Goal: Task Accomplishment & Management: Complete application form

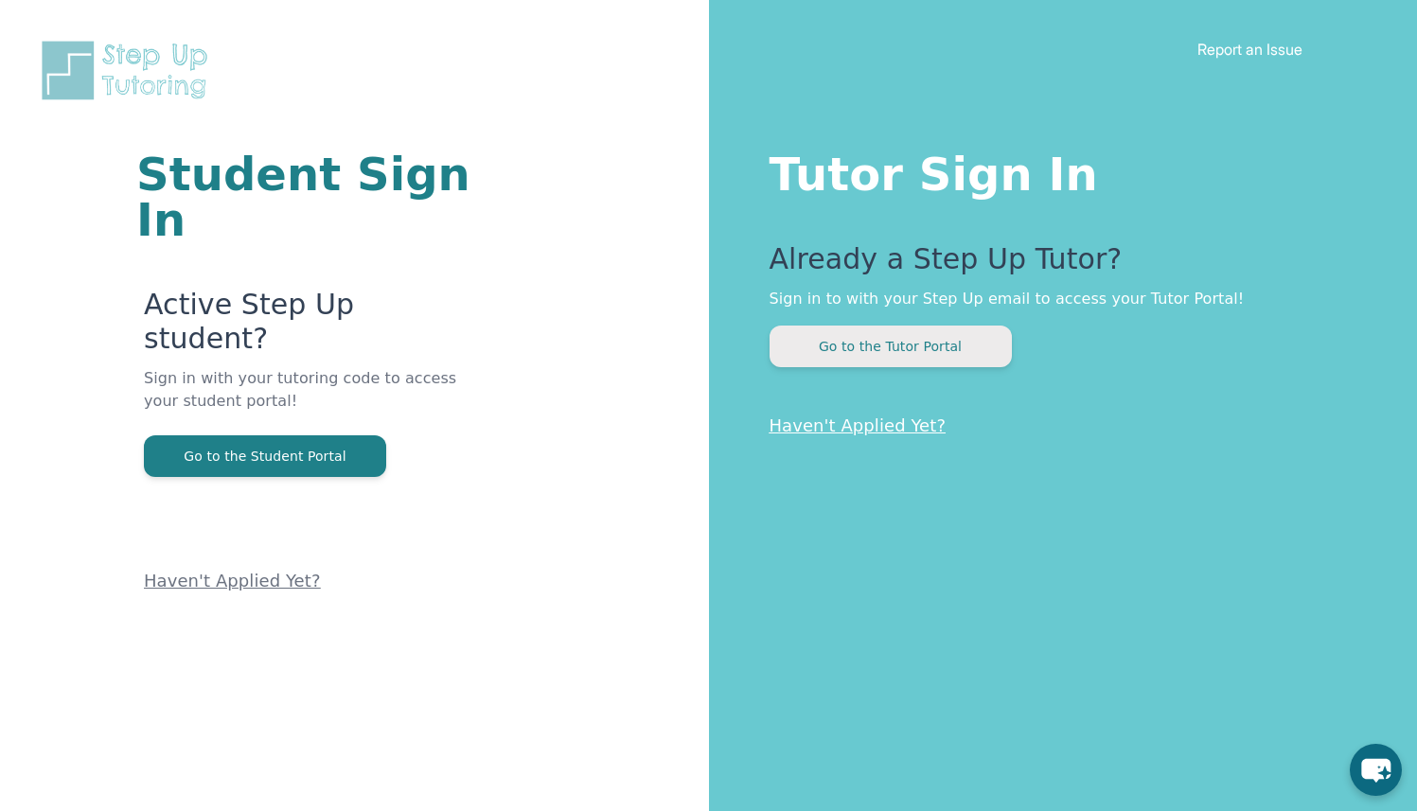
click at [896, 348] on button "Go to the Tutor Portal" at bounding box center [891, 347] width 242 height 42
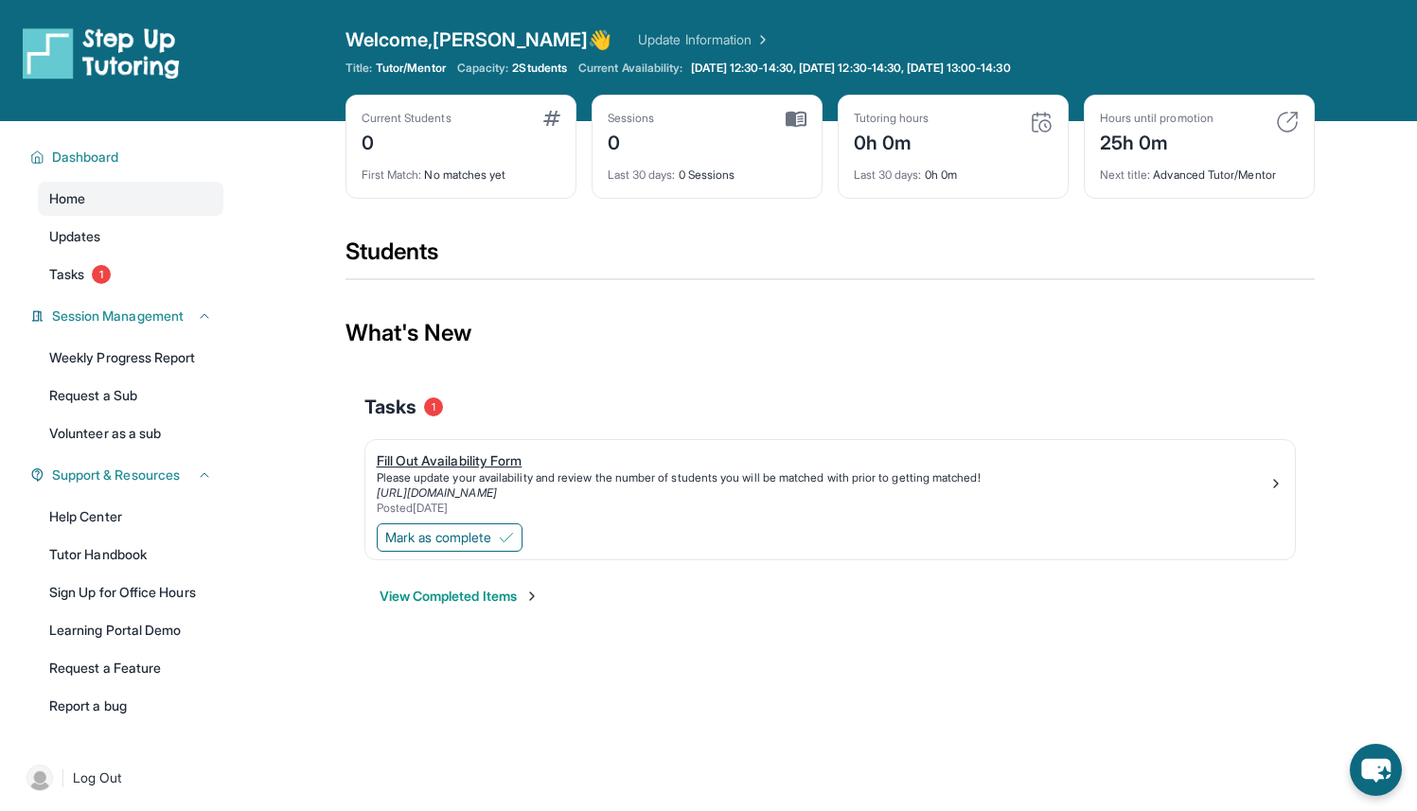
click at [464, 454] on div "Fill Out Availability Form" at bounding box center [823, 461] width 892 height 19
click at [511, 598] on button "View Completed Items" at bounding box center [460, 596] width 160 height 19
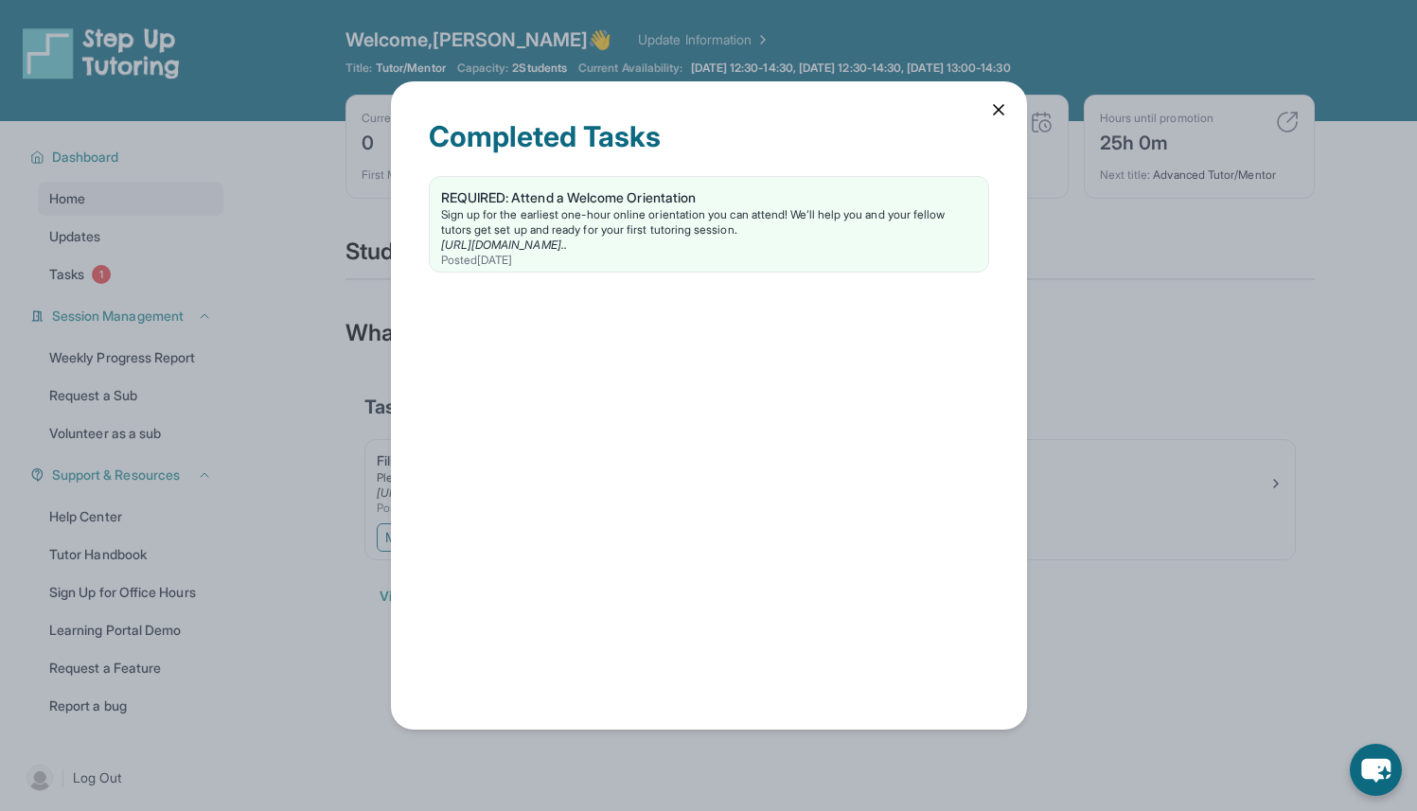
click at [1001, 115] on icon at bounding box center [998, 109] width 19 height 19
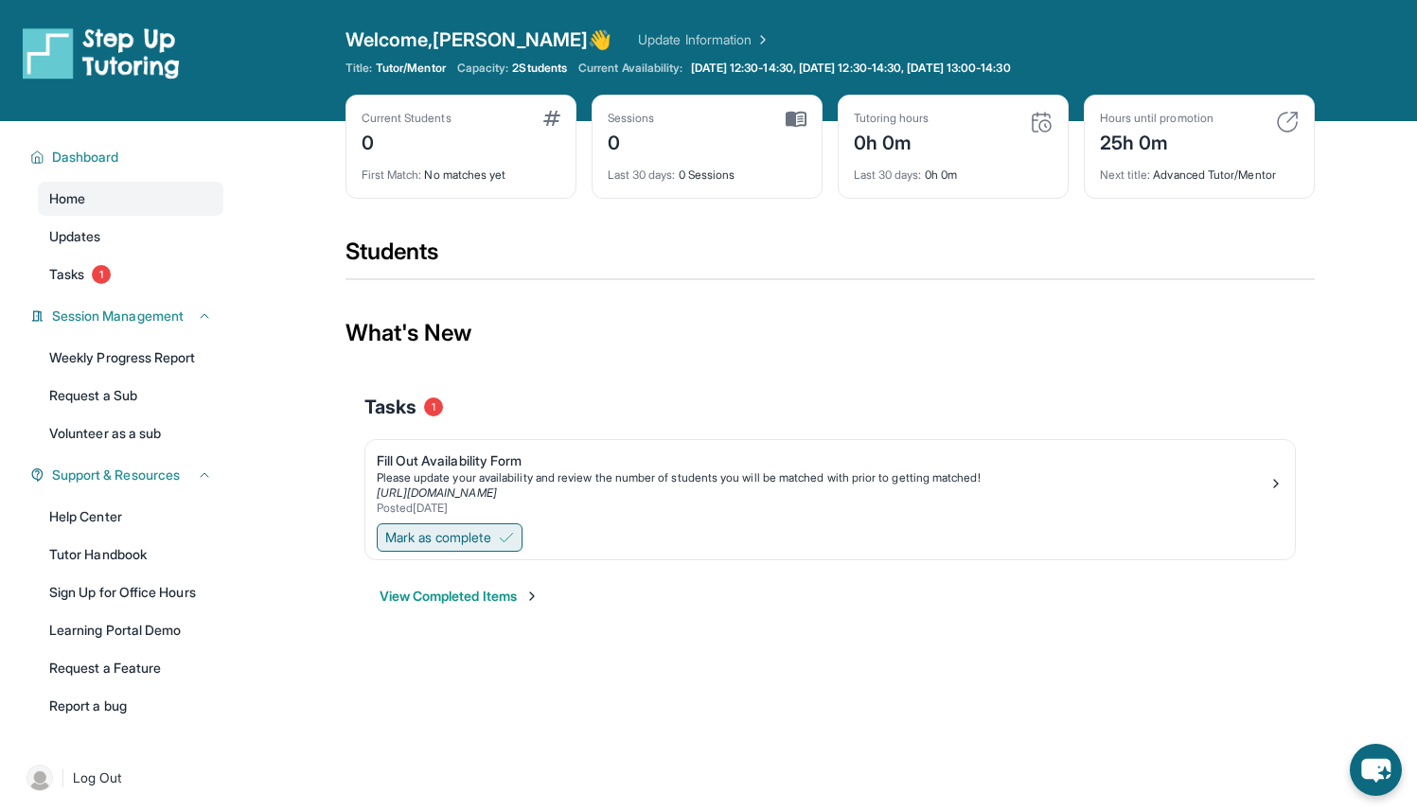
click at [489, 551] on button "Mark as complete" at bounding box center [450, 538] width 146 height 28
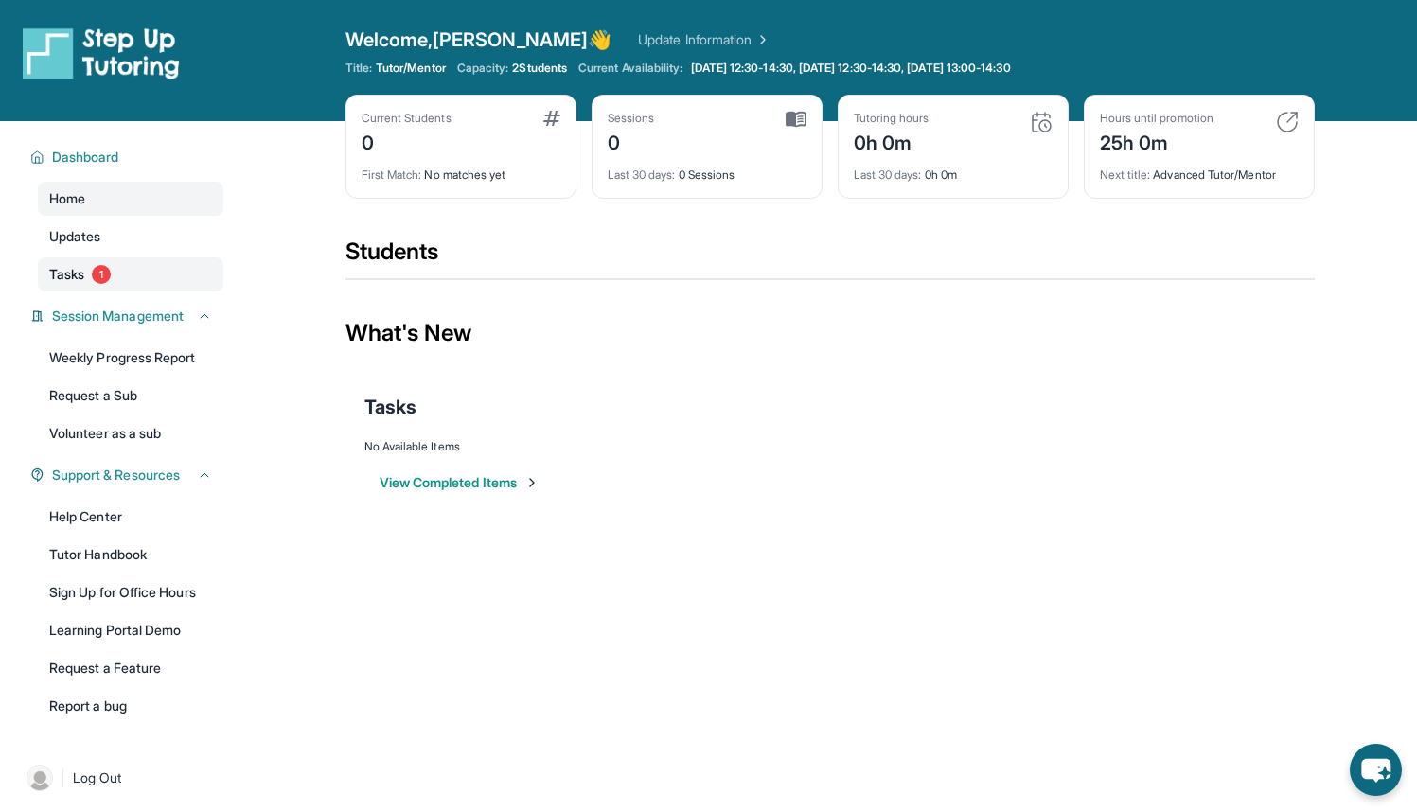
click at [78, 275] on span "Tasks" at bounding box center [66, 274] width 35 height 19
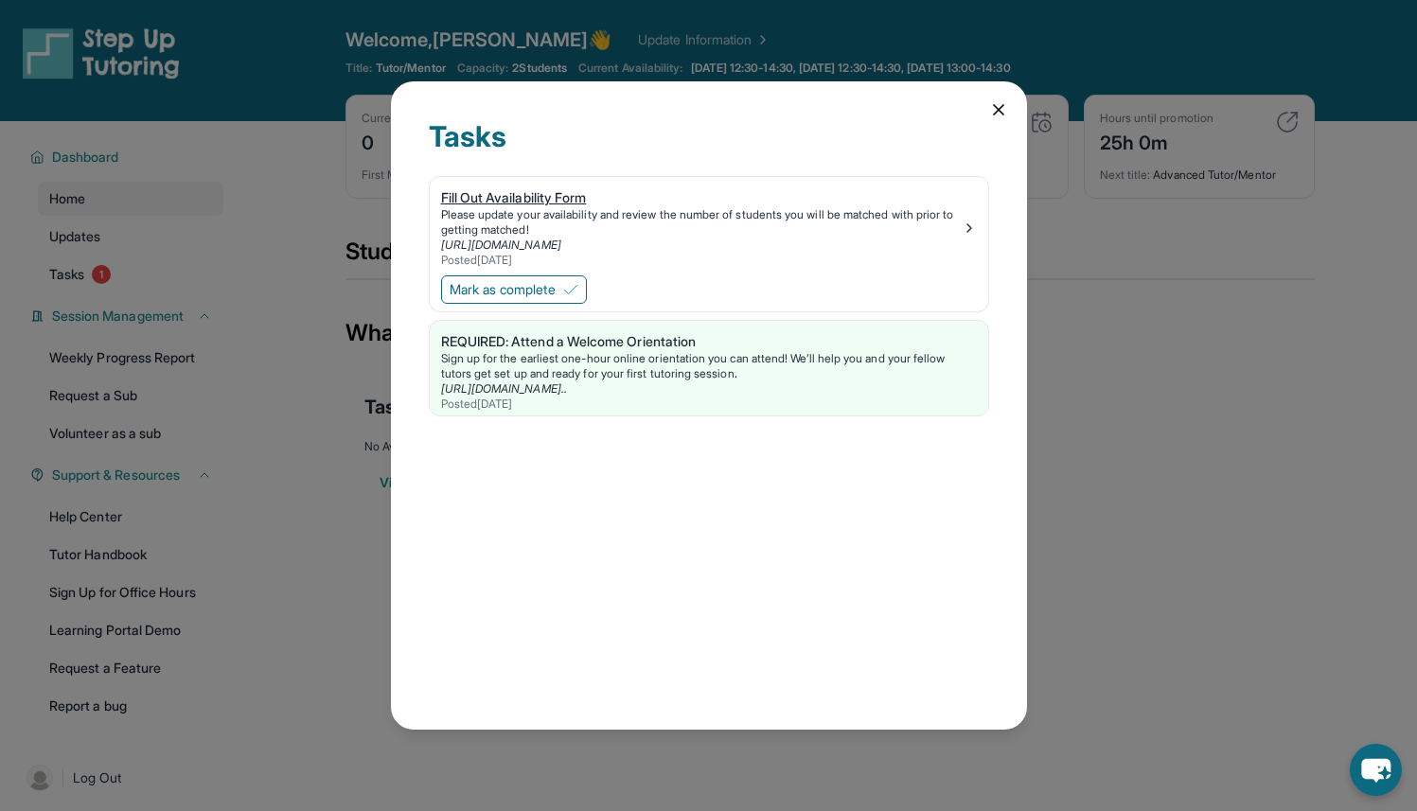
click at [976, 226] on img at bounding box center [969, 228] width 15 height 15
click at [1018, 102] on div "Tasks Fill Out Availability Form Please update your availability and review the…" at bounding box center [709, 405] width 636 height 649
click at [996, 106] on icon at bounding box center [998, 109] width 9 height 9
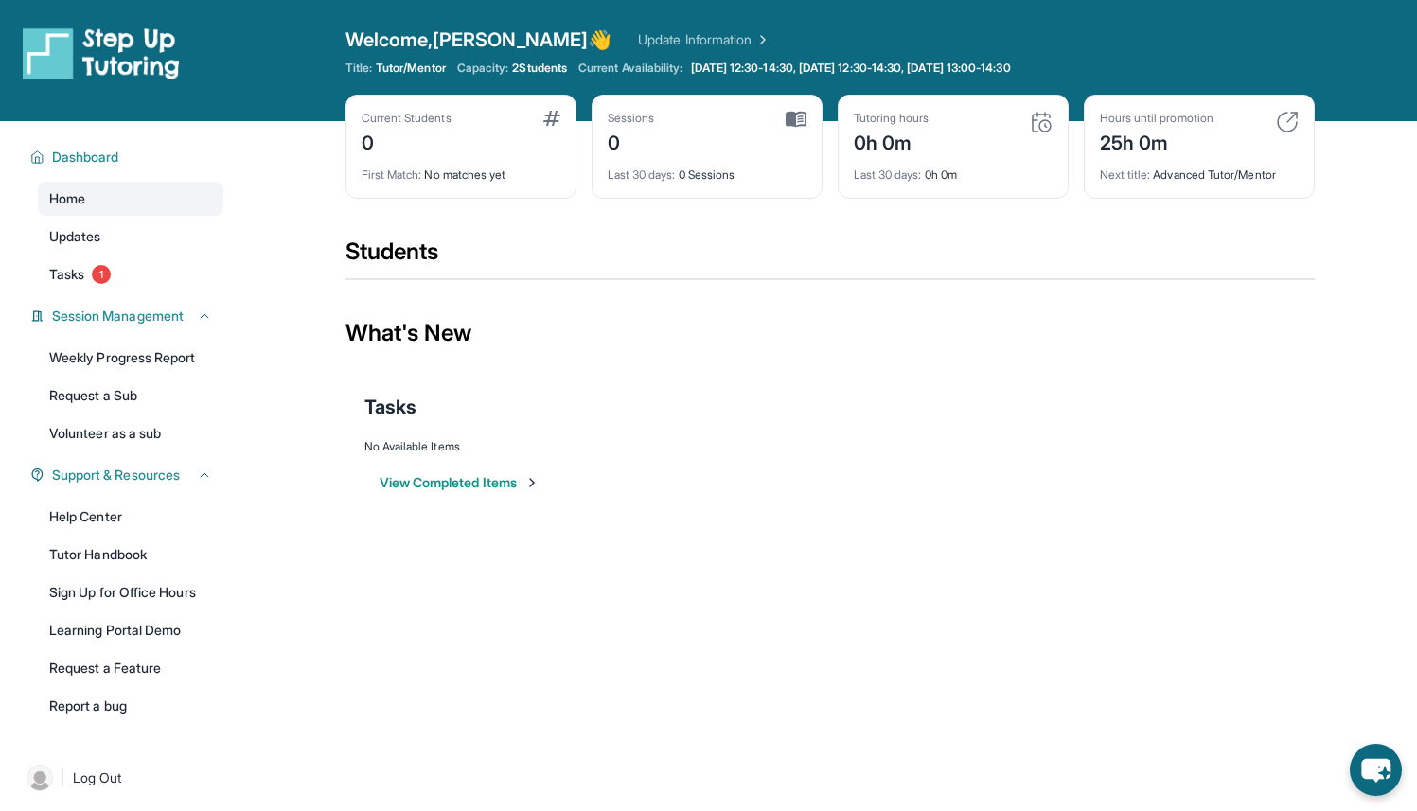
click at [482, 473] on button "View Completed Items" at bounding box center [460, 482] width 160 height 19
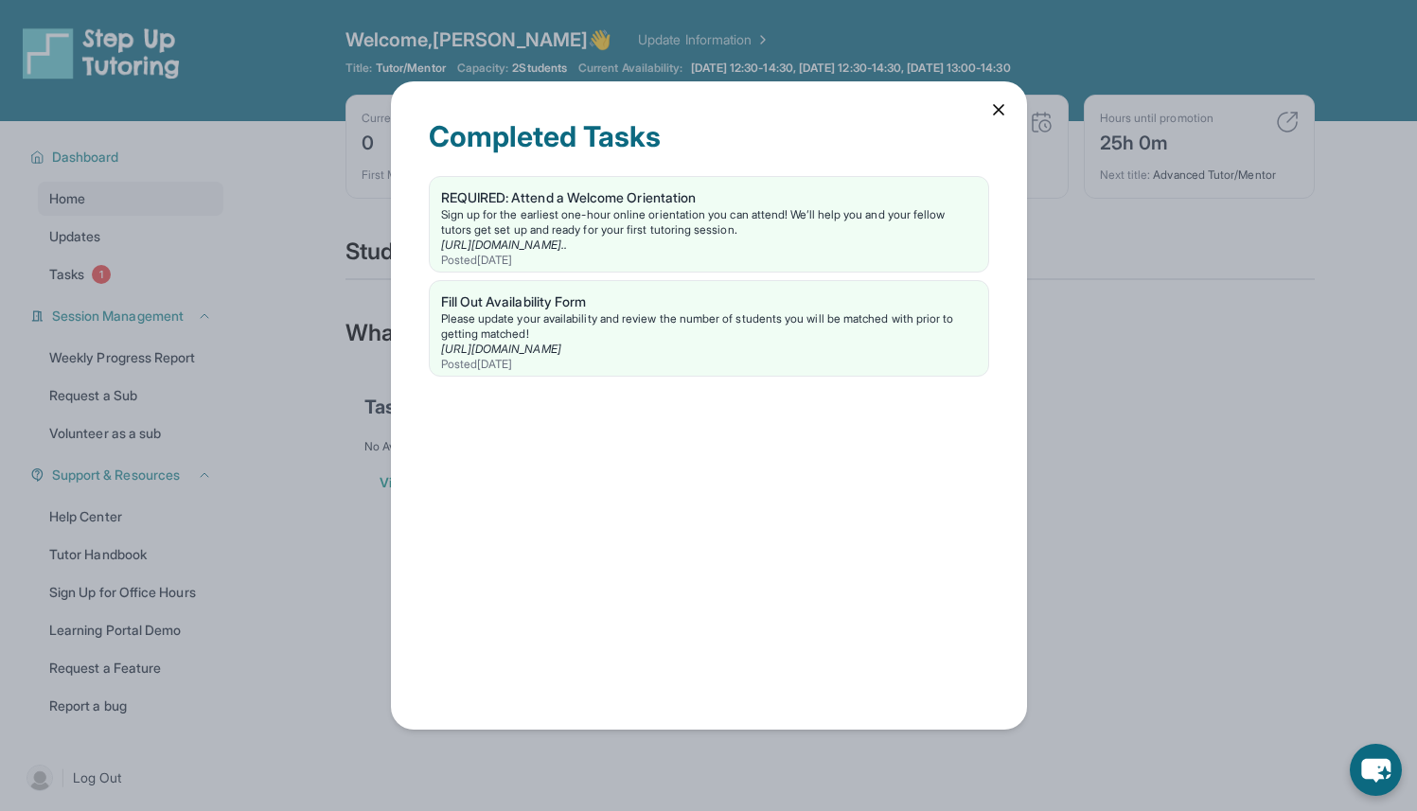
click at [1005, 110] on icon at bounding box center [998, 109] width 19 height 19
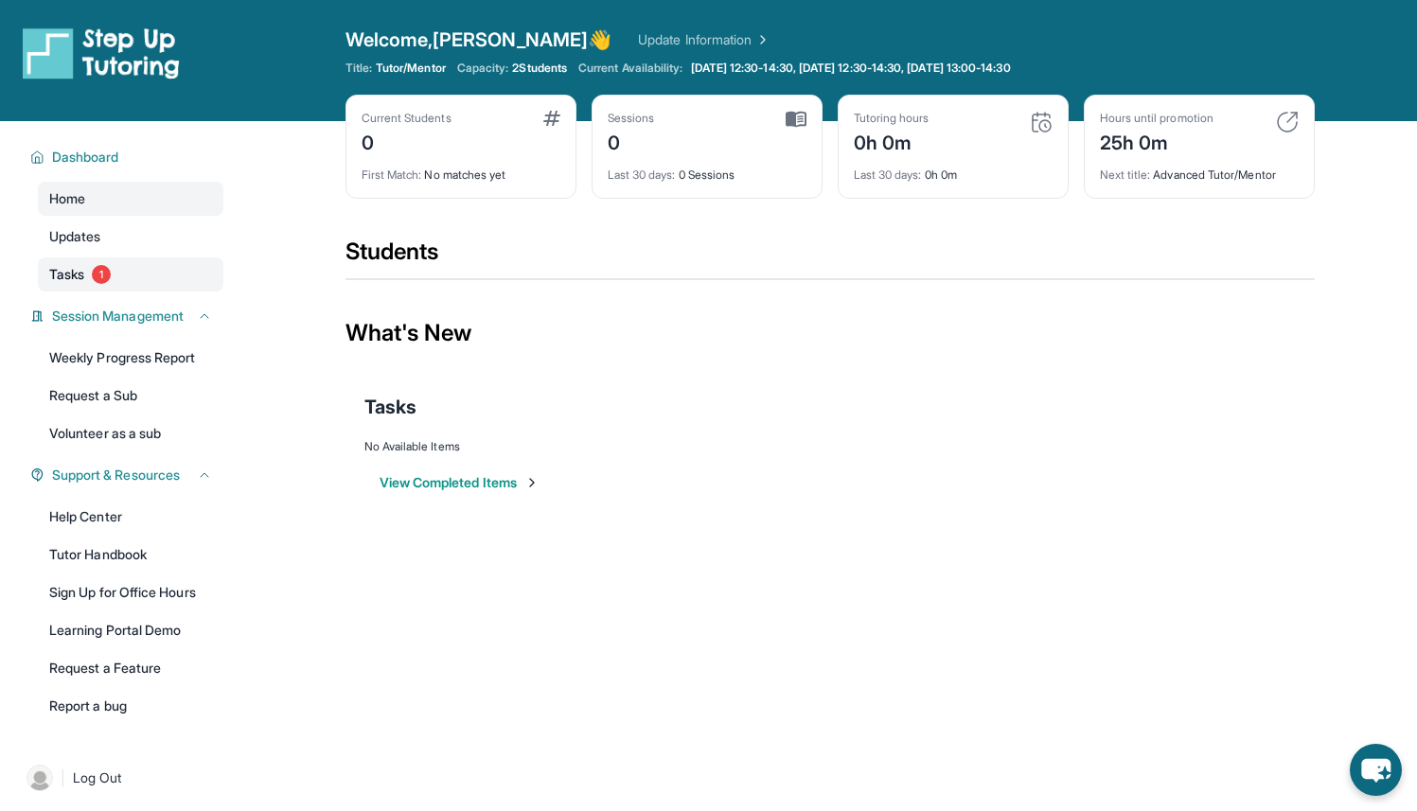
click at [83, 282] on span "Tasks" at bounding box center [66, 274] width 35 height 19
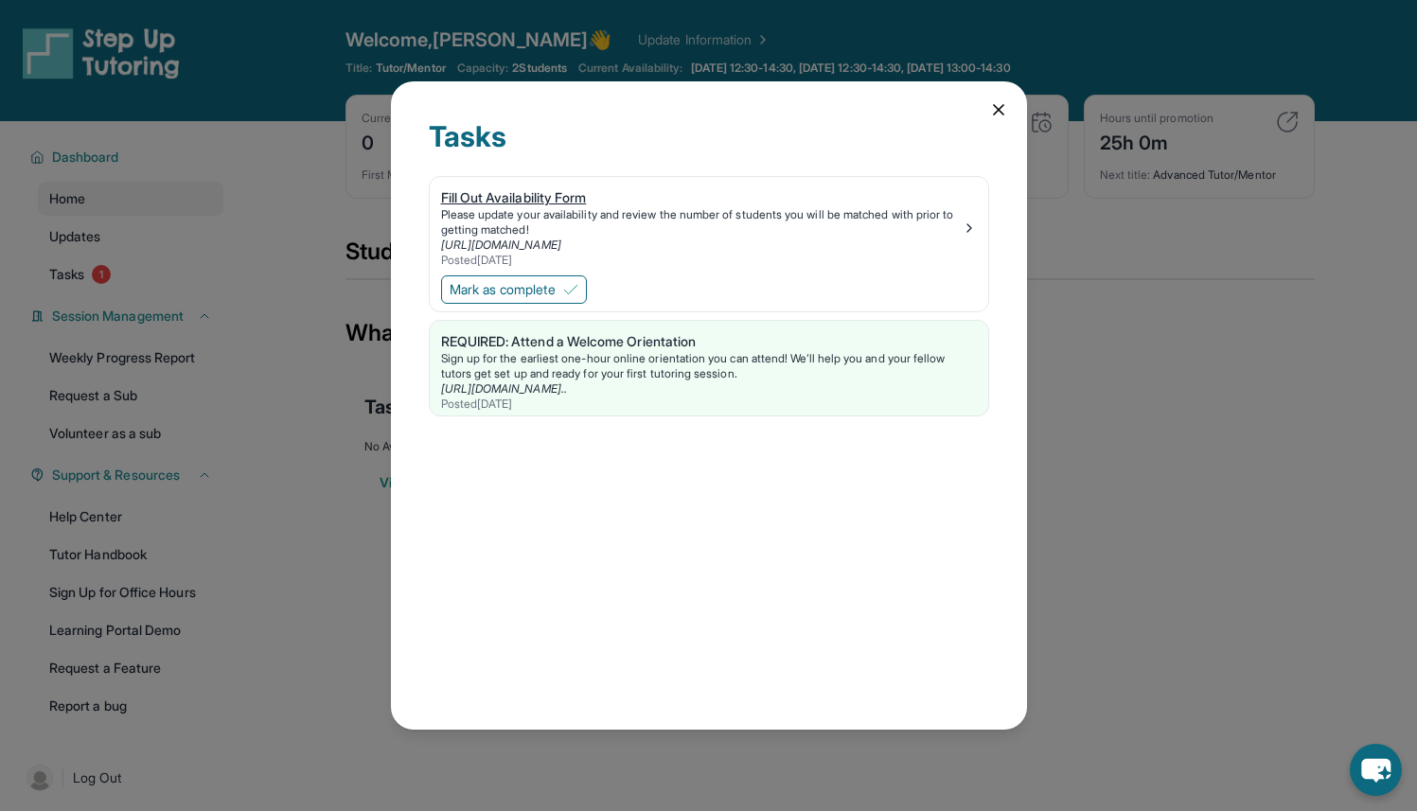
click at [984, 246] on link "Fill Out Availability Form Please update your availability and review the numbe…" at bounding box center [709, 224] width 559 height 95
click at [1003, 111] on icon at bounding box center [998, 109] width 19 height 19
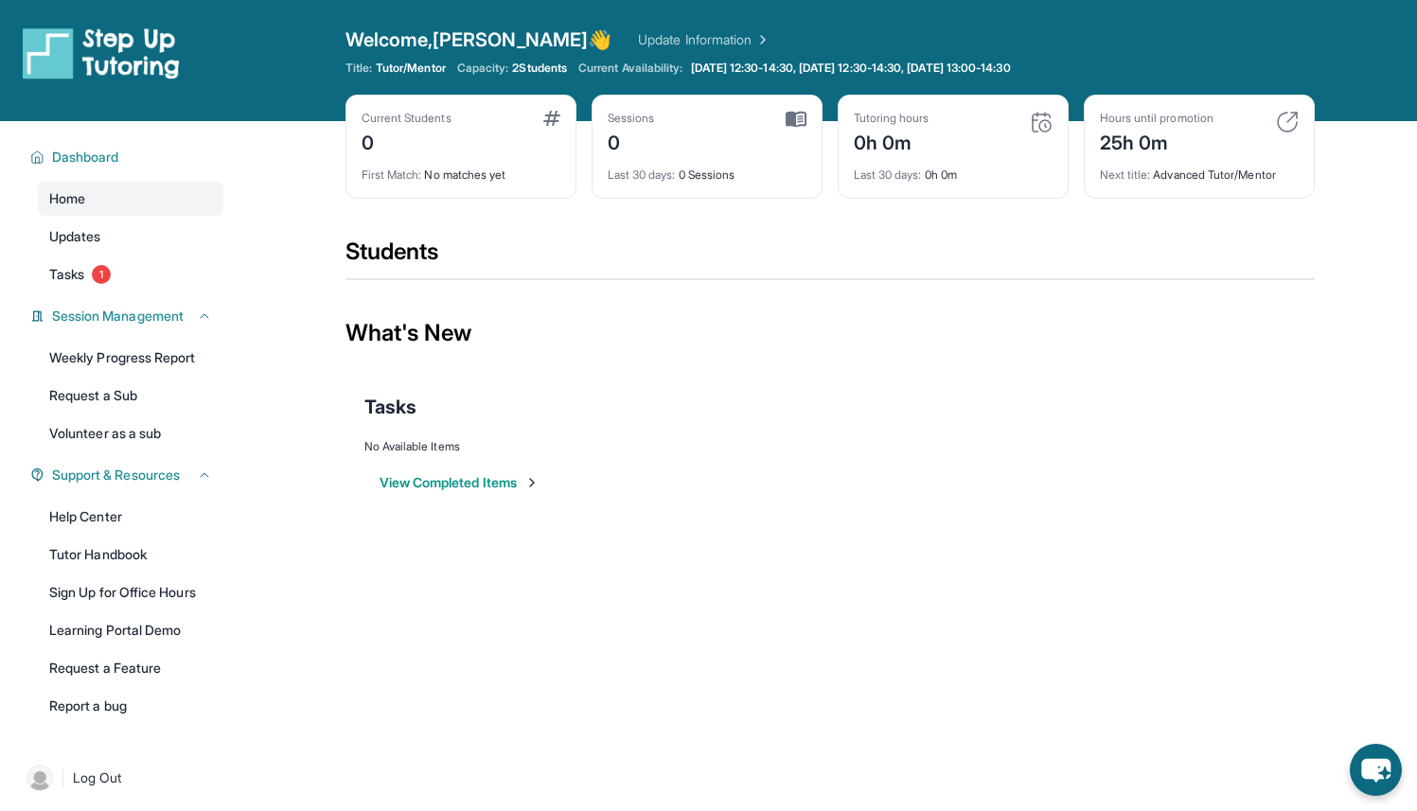
click at [231, 253] on div "Dashboard Home Updates Tasks 1 Session Management Weekly Progress Report Reques…" at bounding box center [121, 429] width 242 height 617
click at [147, 245] on link "Updates" at bounding box center [131, 237] width 186 height 34
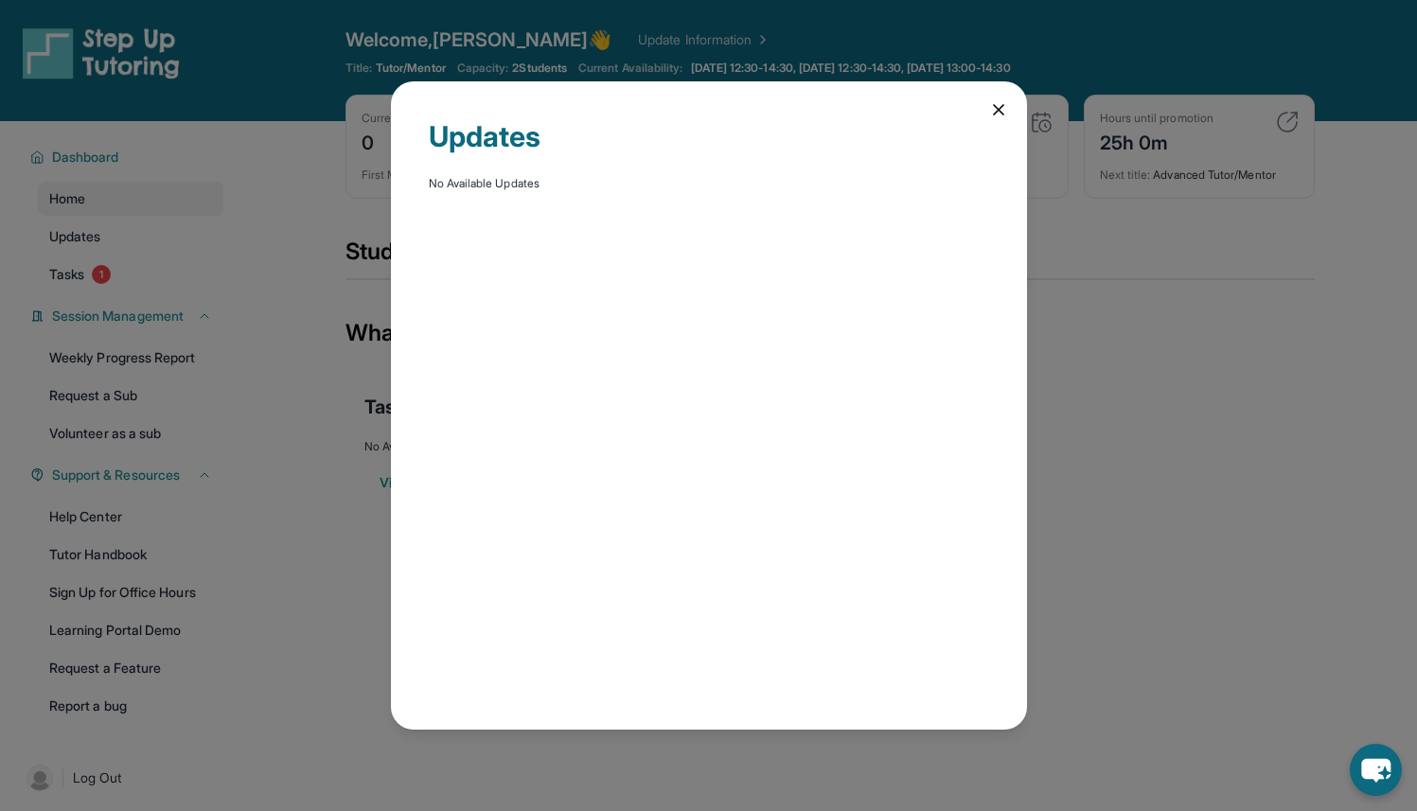
click at [995, 111] on icon at bounding box center [998, 109] width 19 height 19
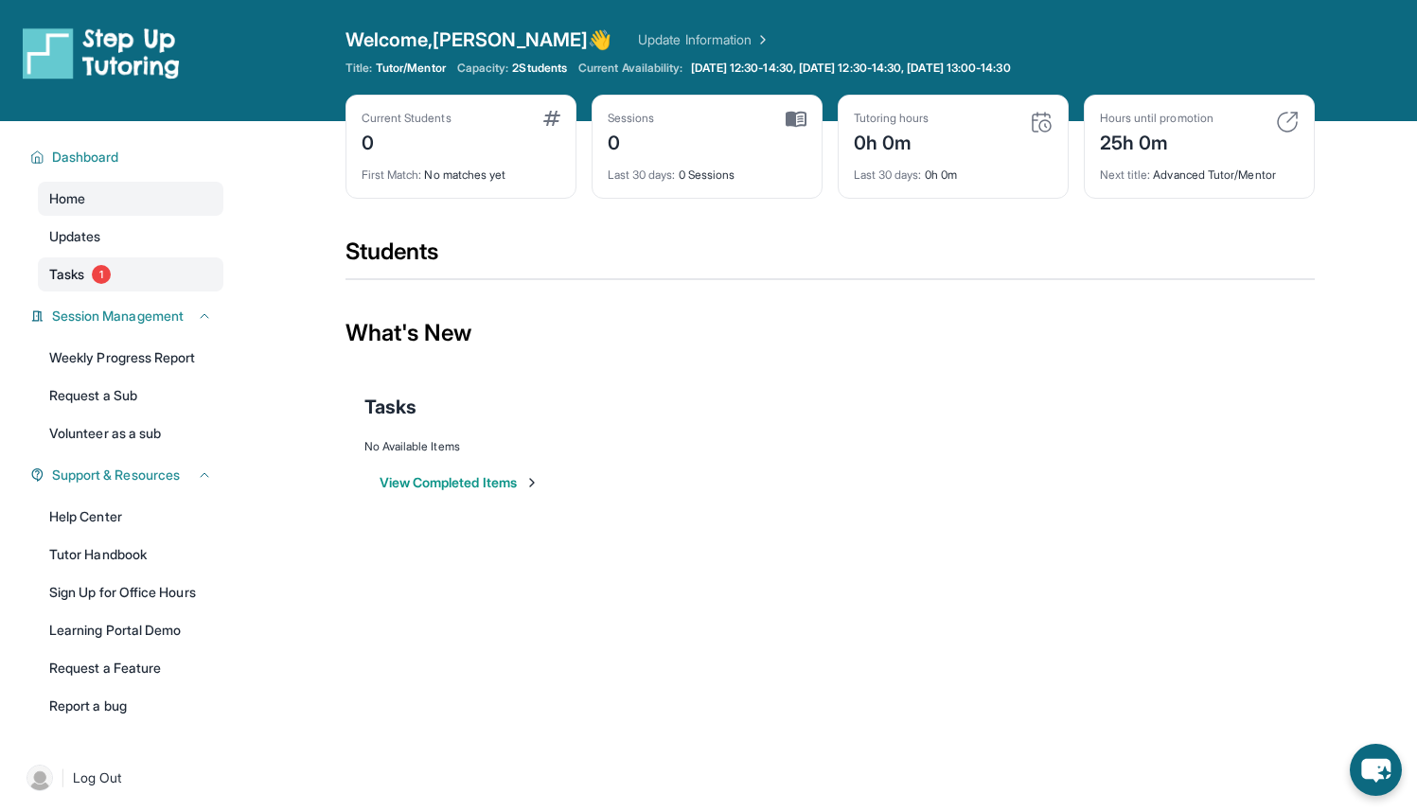
click at [139, 285] on link "Tasks 1" at bounding box center [131, 275] width 186 height 34
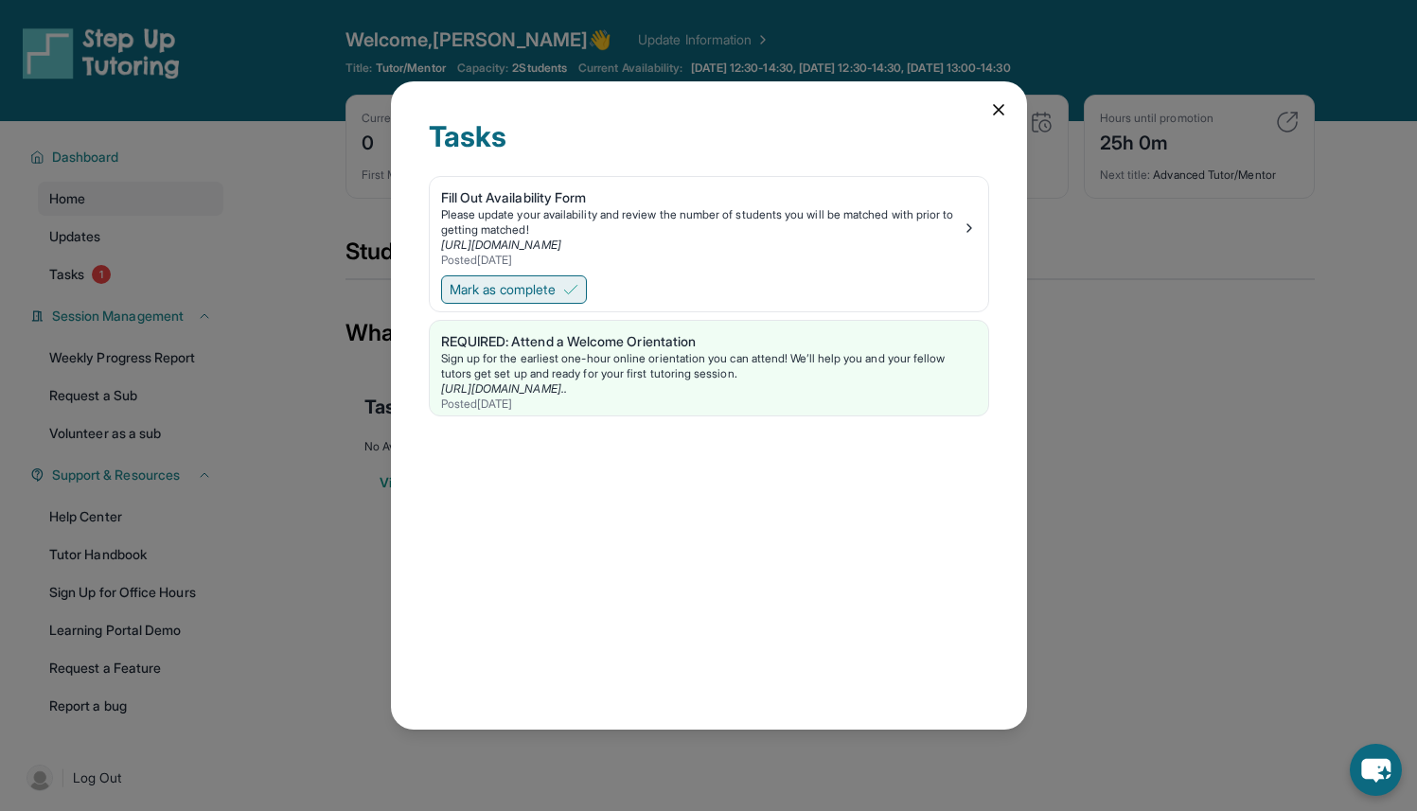
click at [521, 281] on span "Mark as complete" at bounding box center [503, 289] width 106 height 19
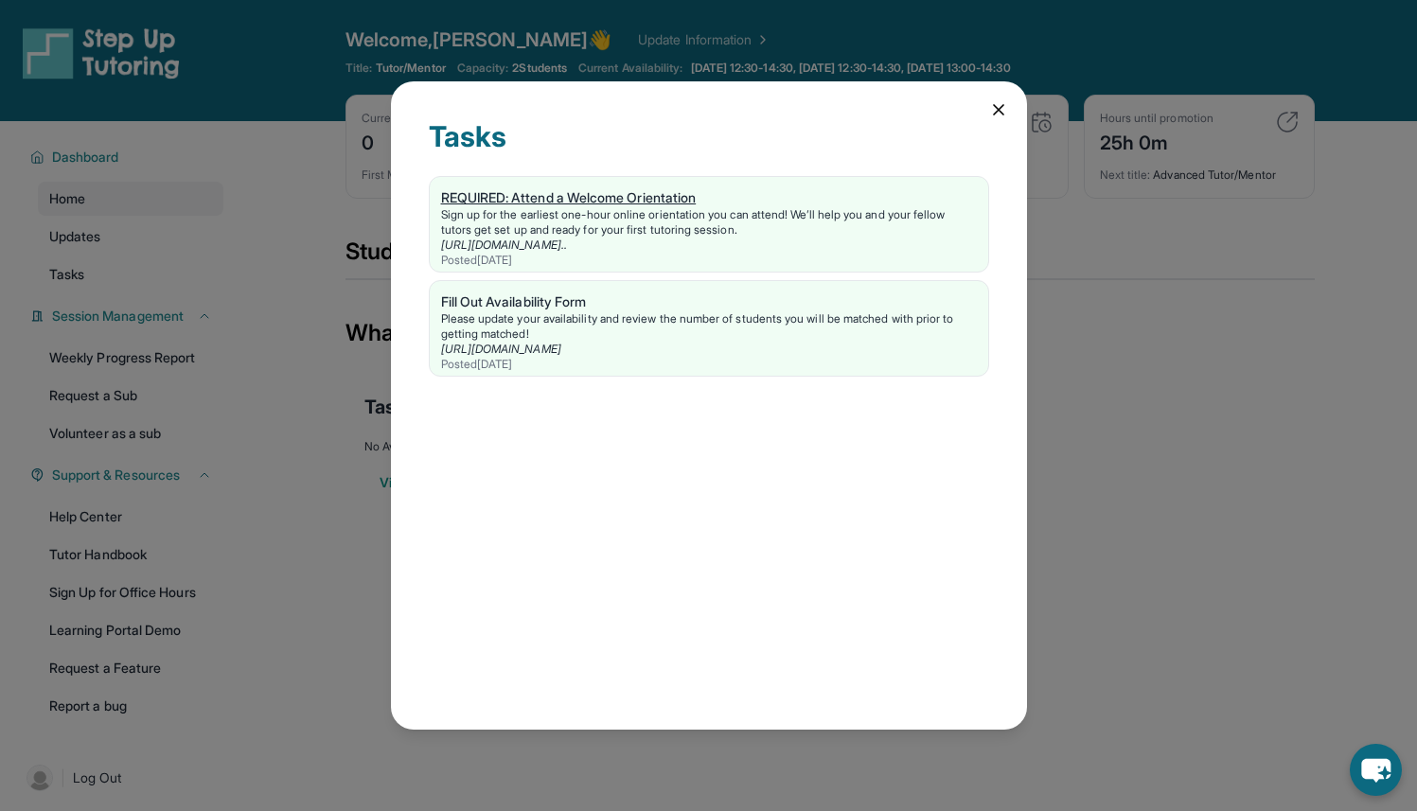
click at [567, 245] on link "[URL][DOMAIN_NAME].." at bounding box center [504, 245] width 126 height 14
click at [524, 300] on div "Fill Out Availability Form" at bounding box center [709, 302] width 536 height 19
click at [1001, 125] on div "Tasks REQUIRED: Attend a Welcome Orientation Sign up for the earliest one-hour …" at bounding box center [709, 405] width 636 height 649
click at [1001, 113] on icon at bounding box center [998, 109] width 19 height 19
